Goal: Information Seeking & Learning: Learn about a topic

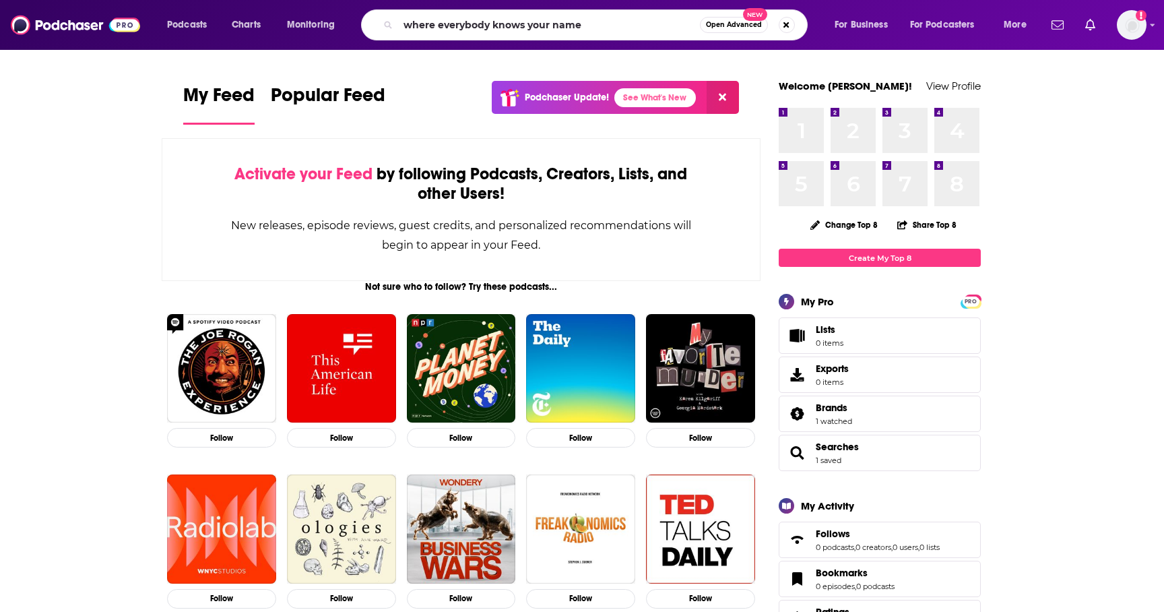
type input "where everybody knows your name"
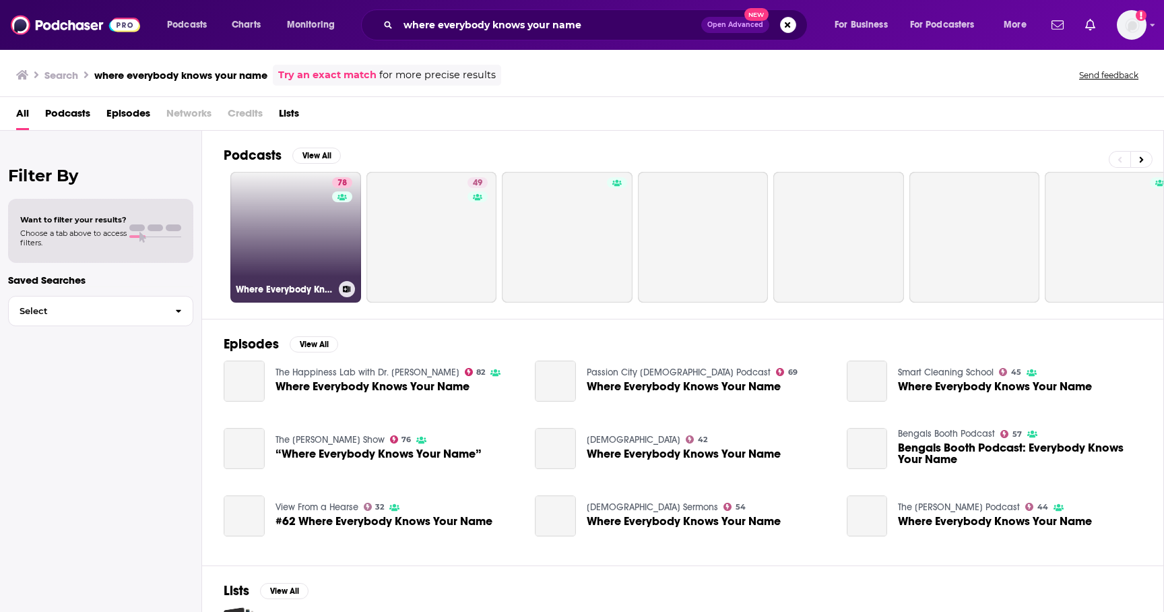
click at [277, 288] on h3 "Where Everybody Knows Your Name with [PERSON_NAME] and [PERSON_NAME] (sometimes)" at bounding box center [285, 289] width 98 height 11
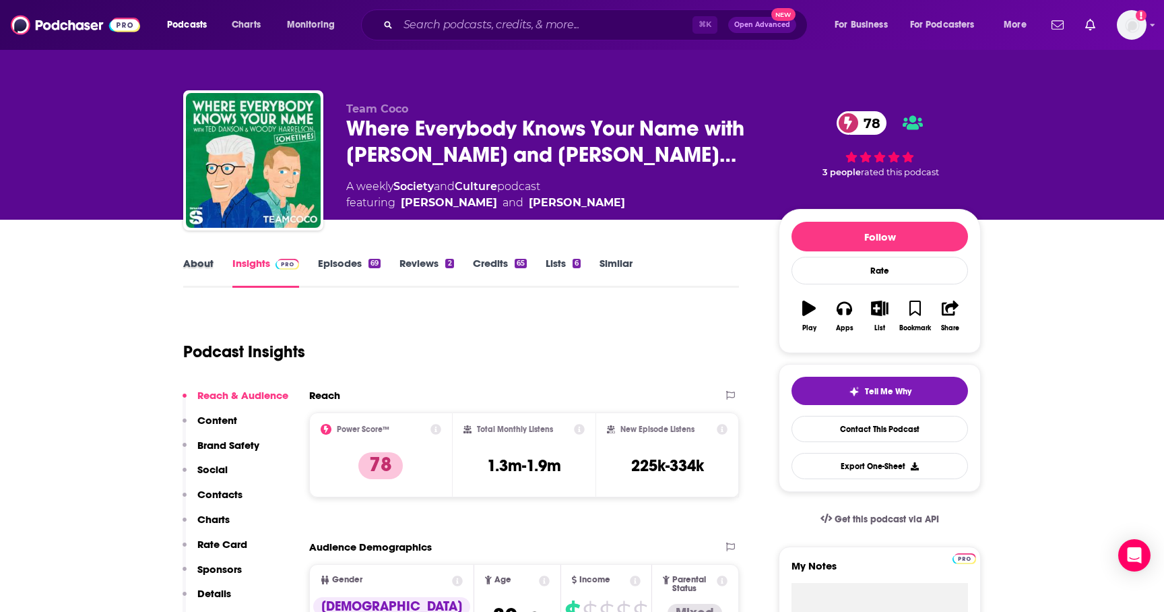
click at [216, 266] on div "About" at bounding box center [207, 272] width 49 height 31
click at [200, 279] on link "About" at bounding box center [198, 272] width 30 height 31
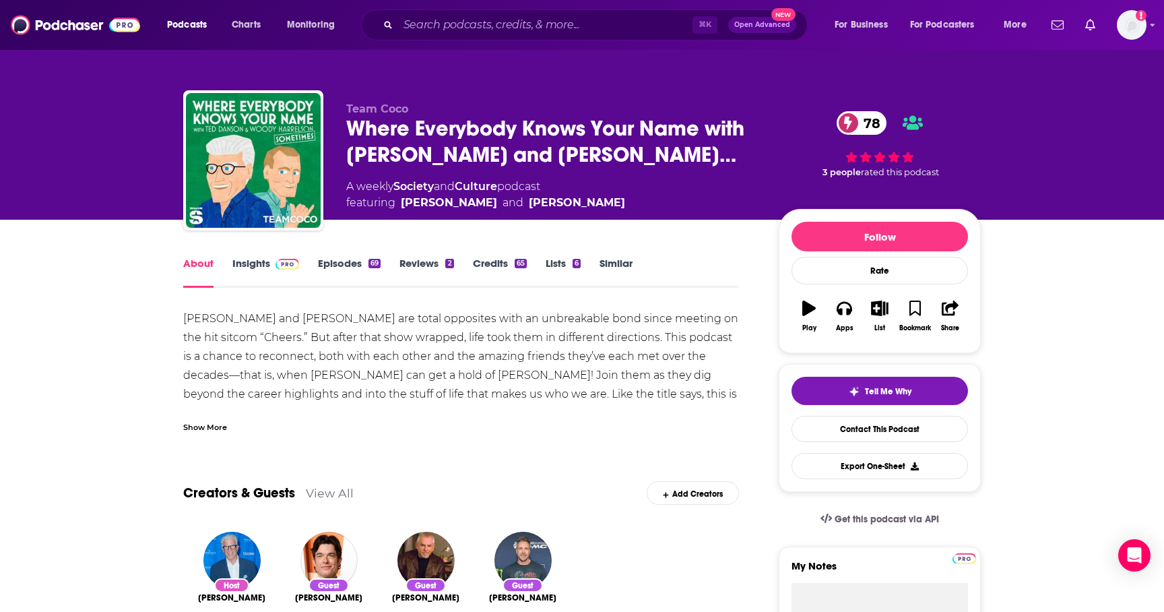
click at [344, 273] on link "Episodes 69" at bounding box center [349, 272] width 63 height 31
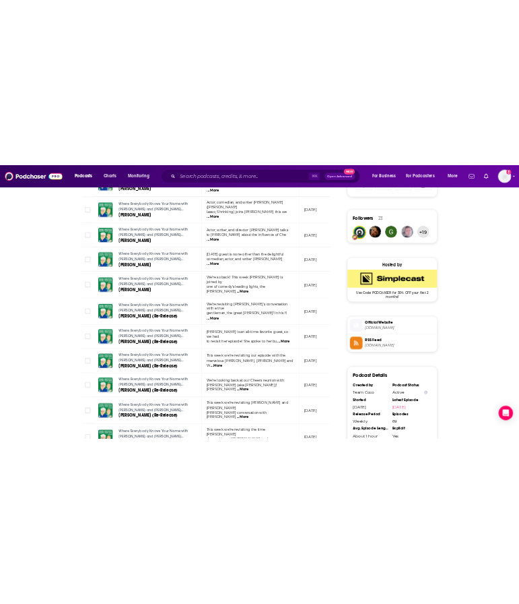
scroll to position [1052, 0]
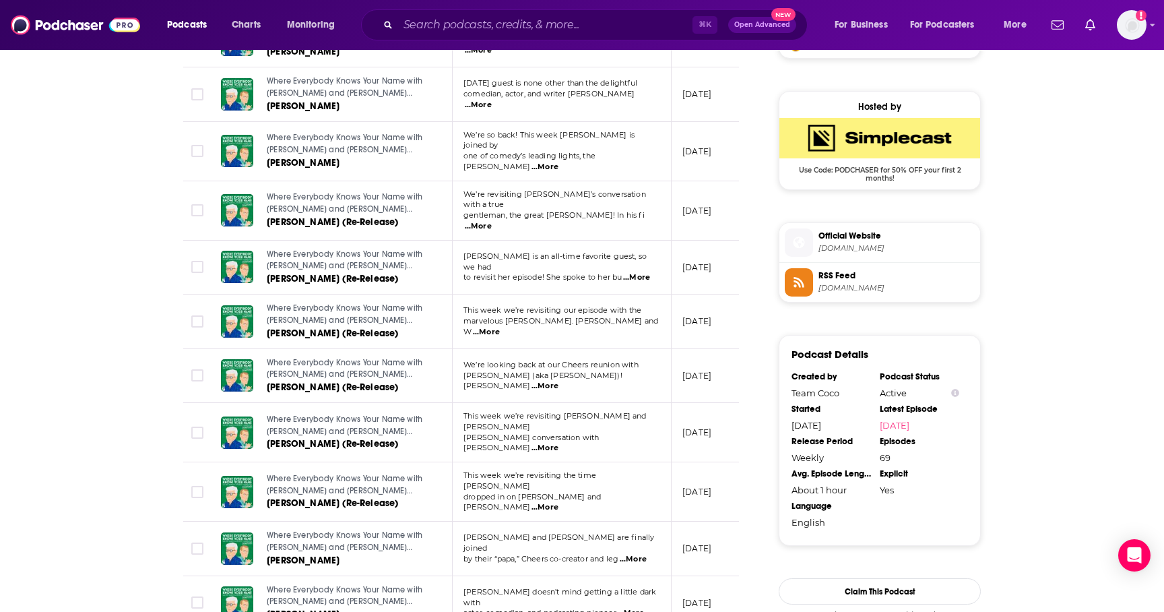
click at [44, 458] on div "About Insights Episodes 69 Reviews 2 Credits 65 Lists 6 Similar Episodes of Whe…" at bounding box center [582, 68] width 1164 height 1803
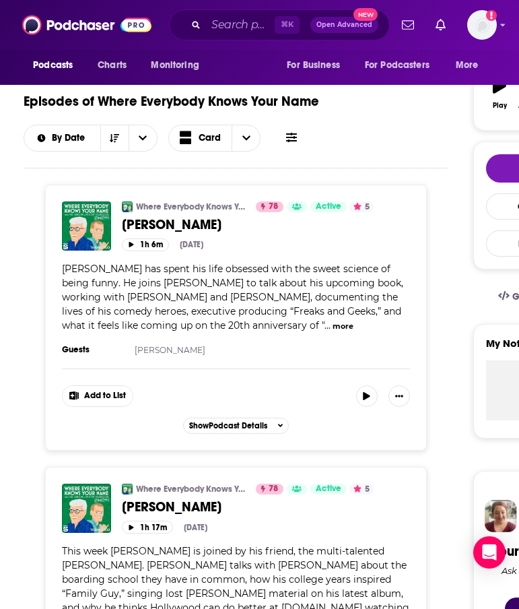
scroll to position [0, 0]
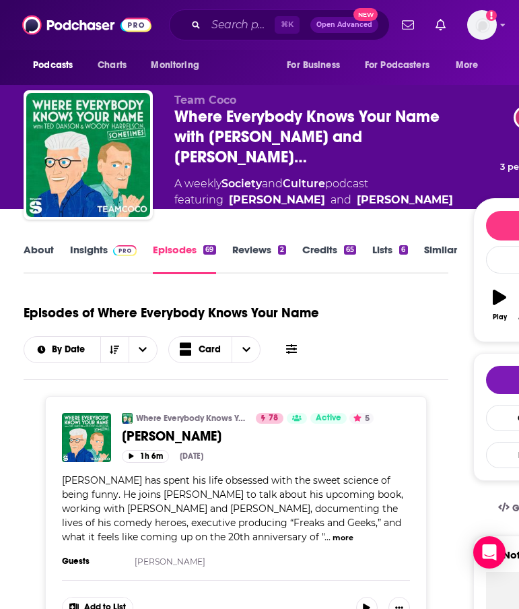
click at [261, 256] on link "Reviews 2" at bounding box center [259, 258] width 54 height 31
